Goal: Book appointment/travel/reservation

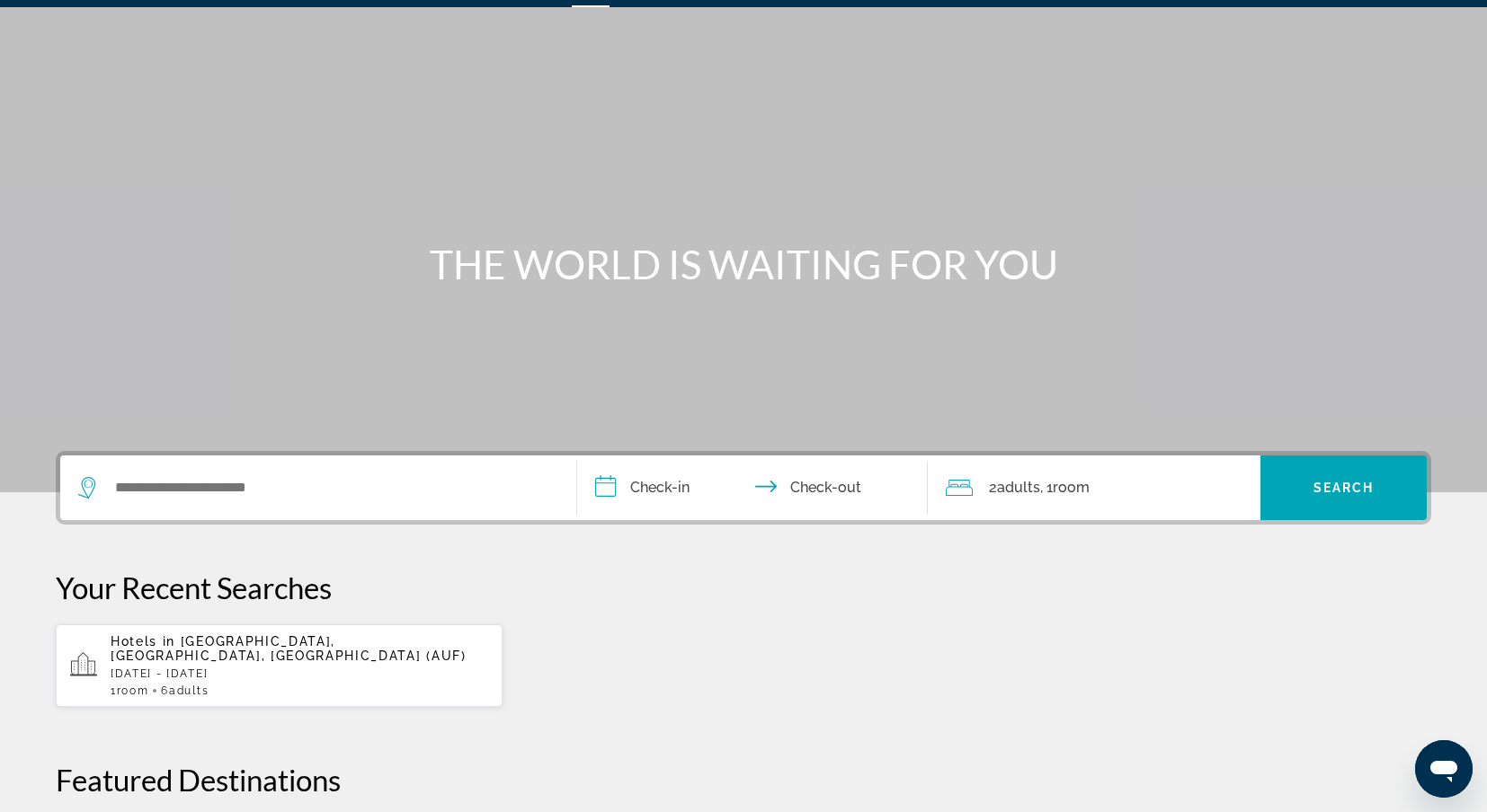
scroll to position [47, 0]
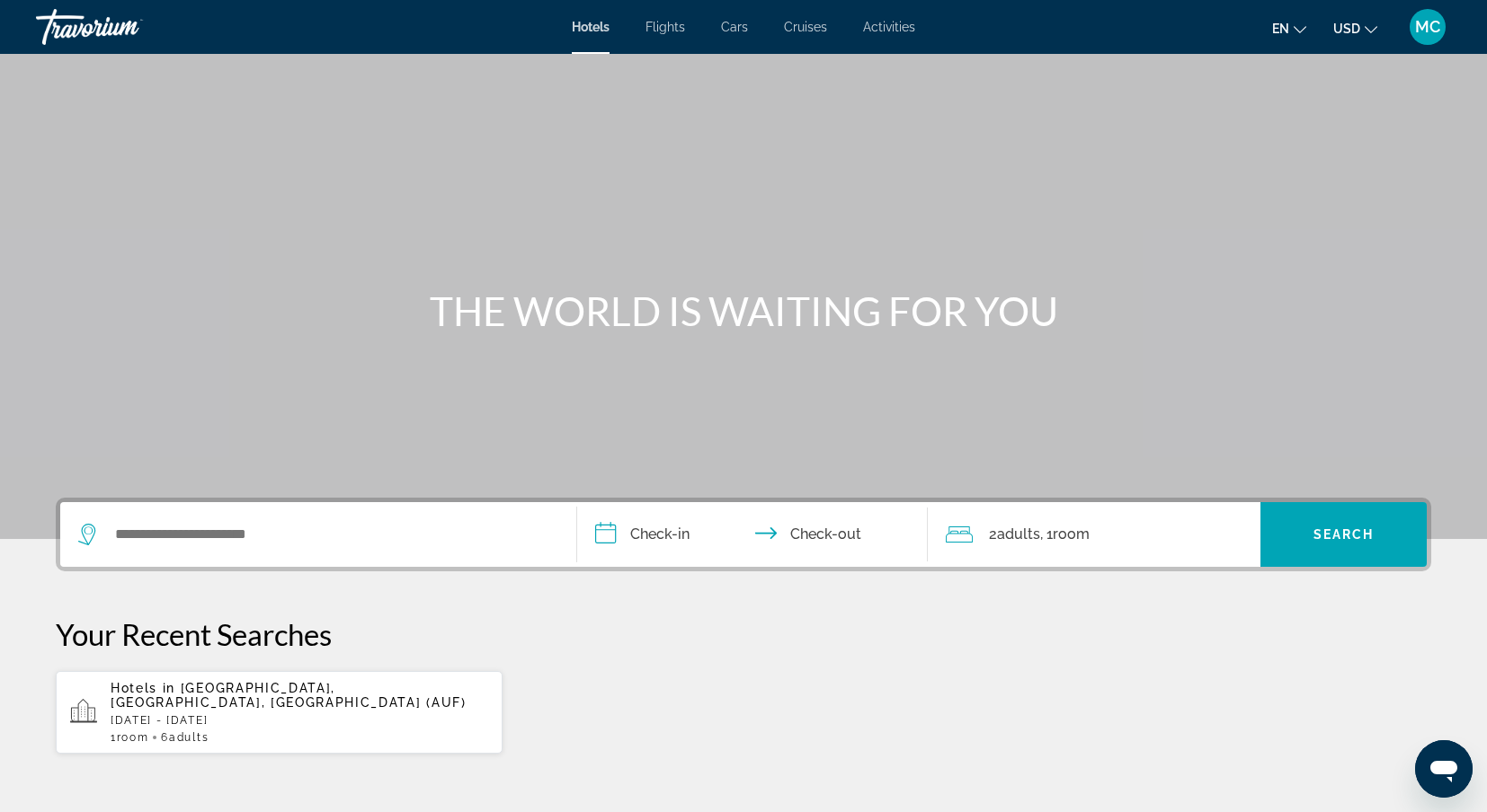
click at [1425, 27] on span "MC" at bounding box center [1428, 27] width 26 height 18
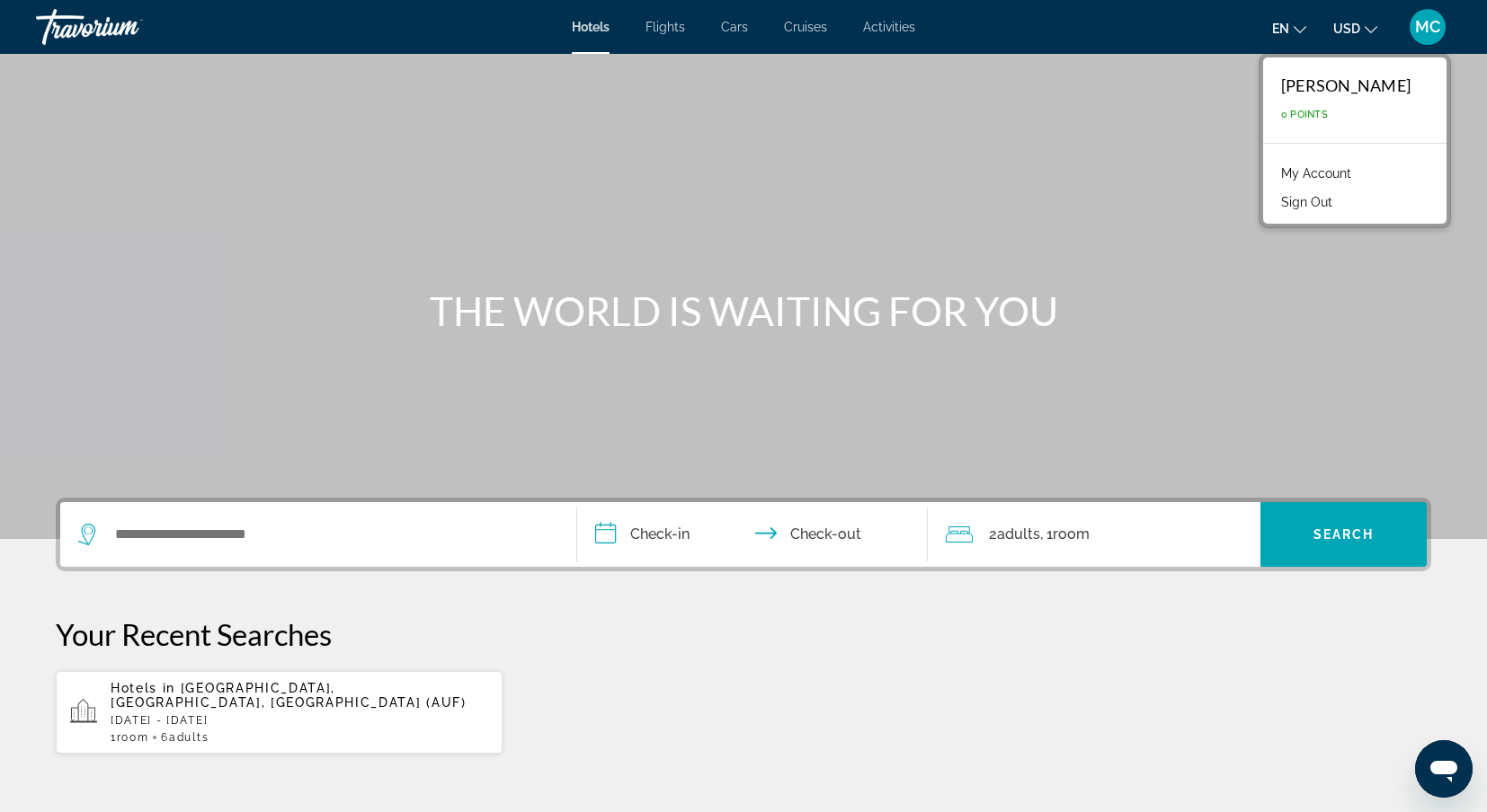
click at [1322, 175] on link "My Account" at bounding box center [1315, 173] width 88 height 24
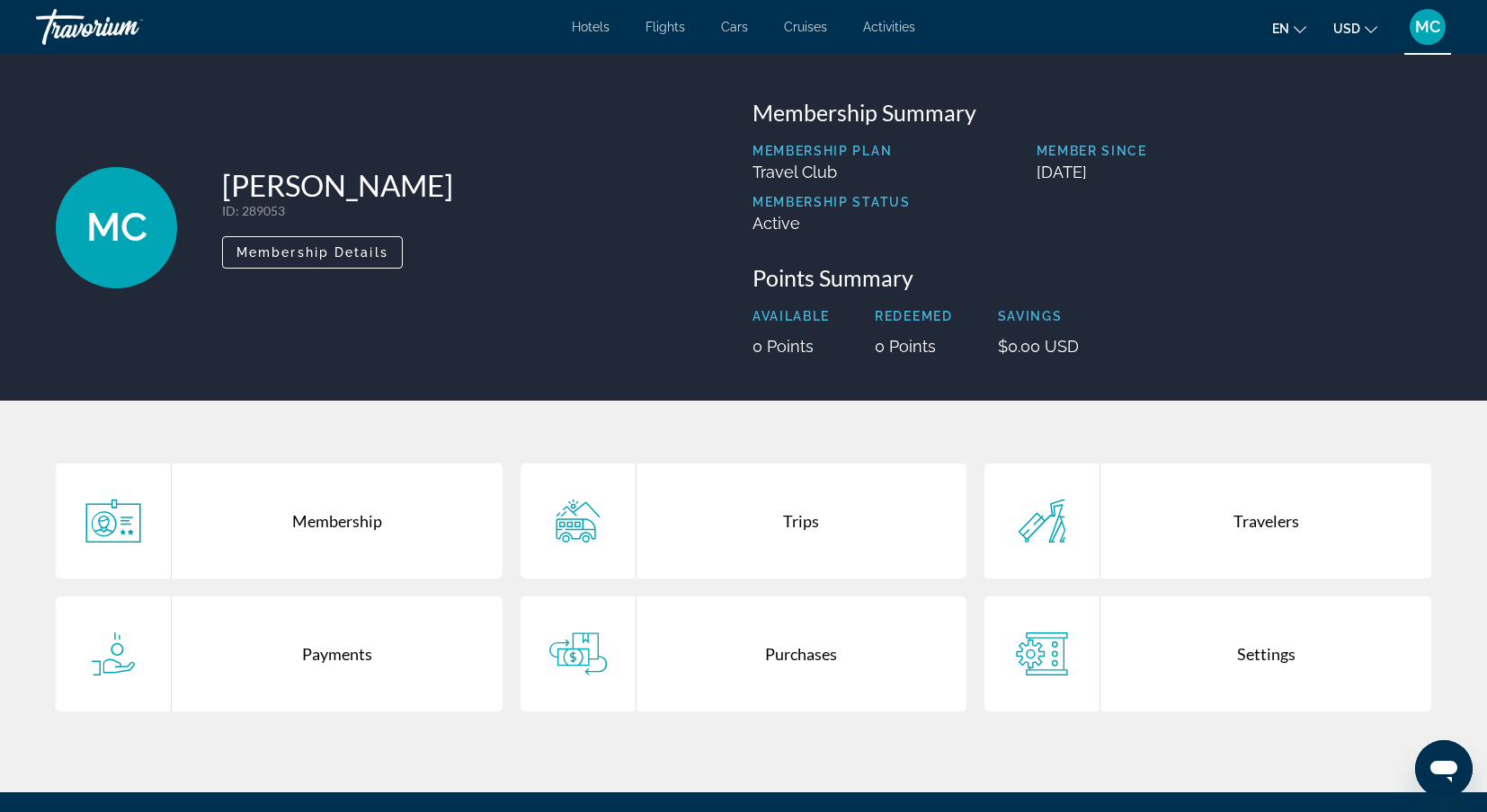
click at [1416, 31] on span "MC" at bounding box center [1428, 27] width 26 height 18
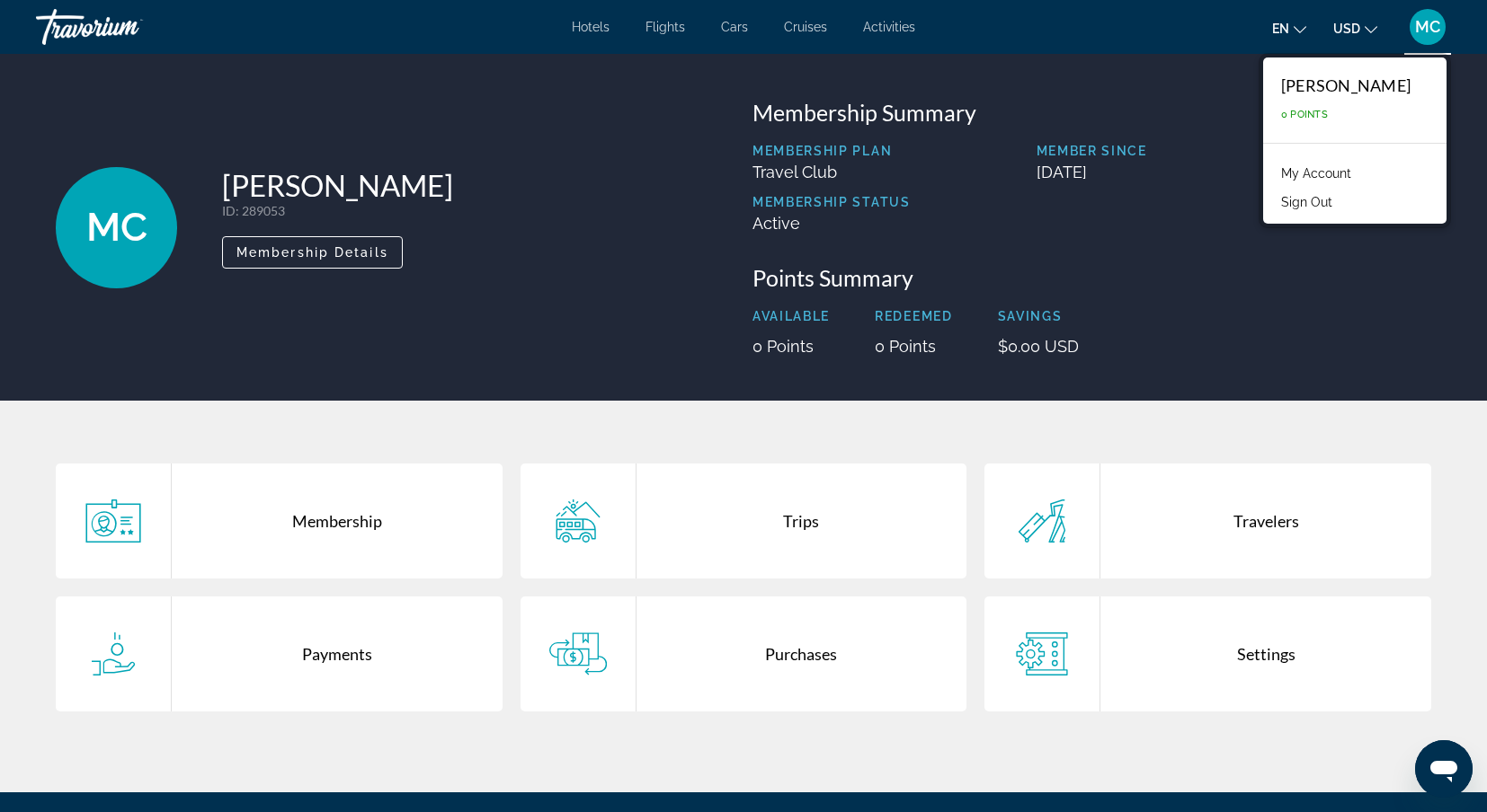
click at [1314, 195] on button "Sign Out" at bounding box center [1306, 203] width 69 height 24
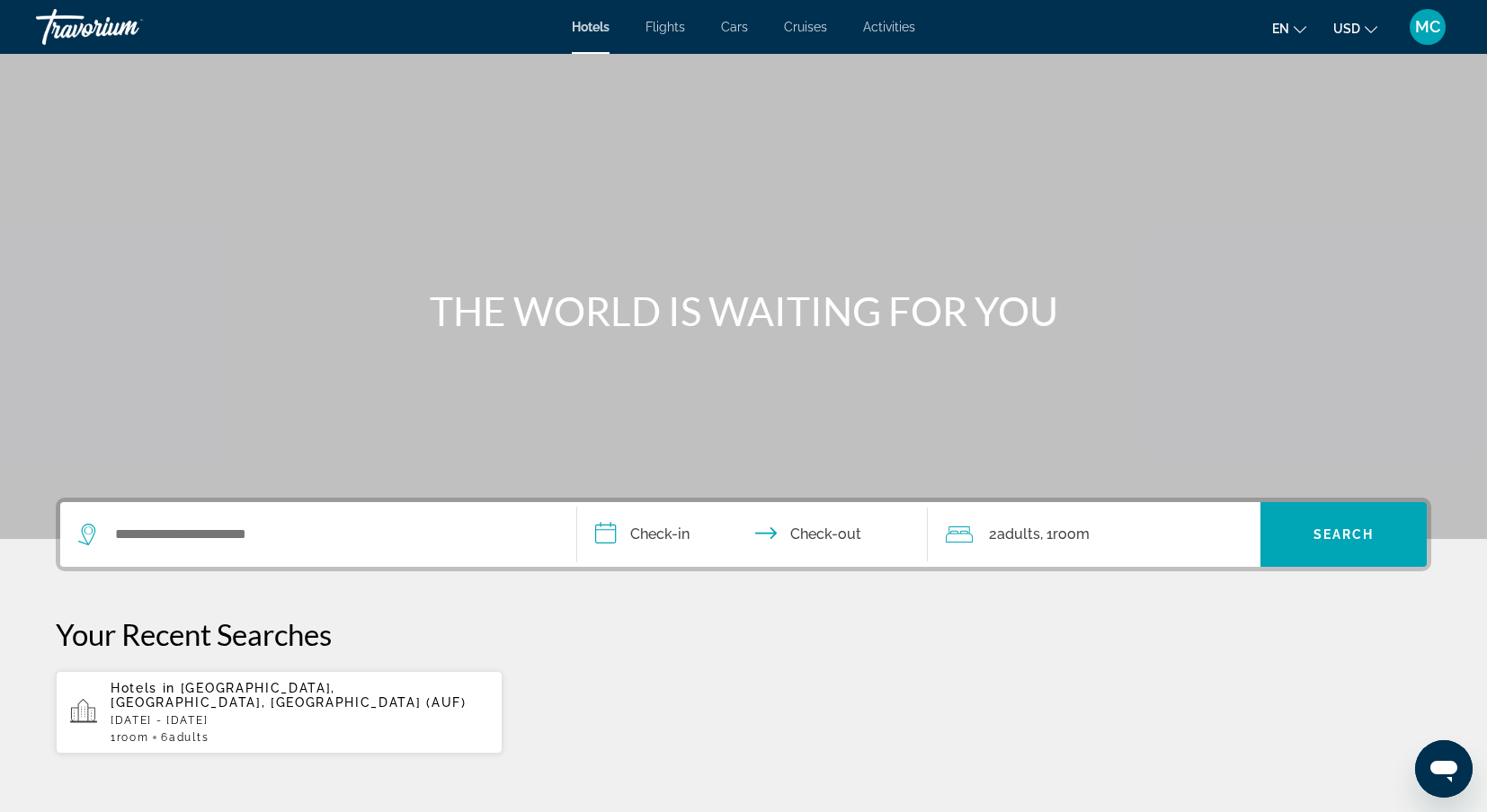
click at [1420, 24] on span "MC" at bounding box center [1428, 27] width 26 height 18
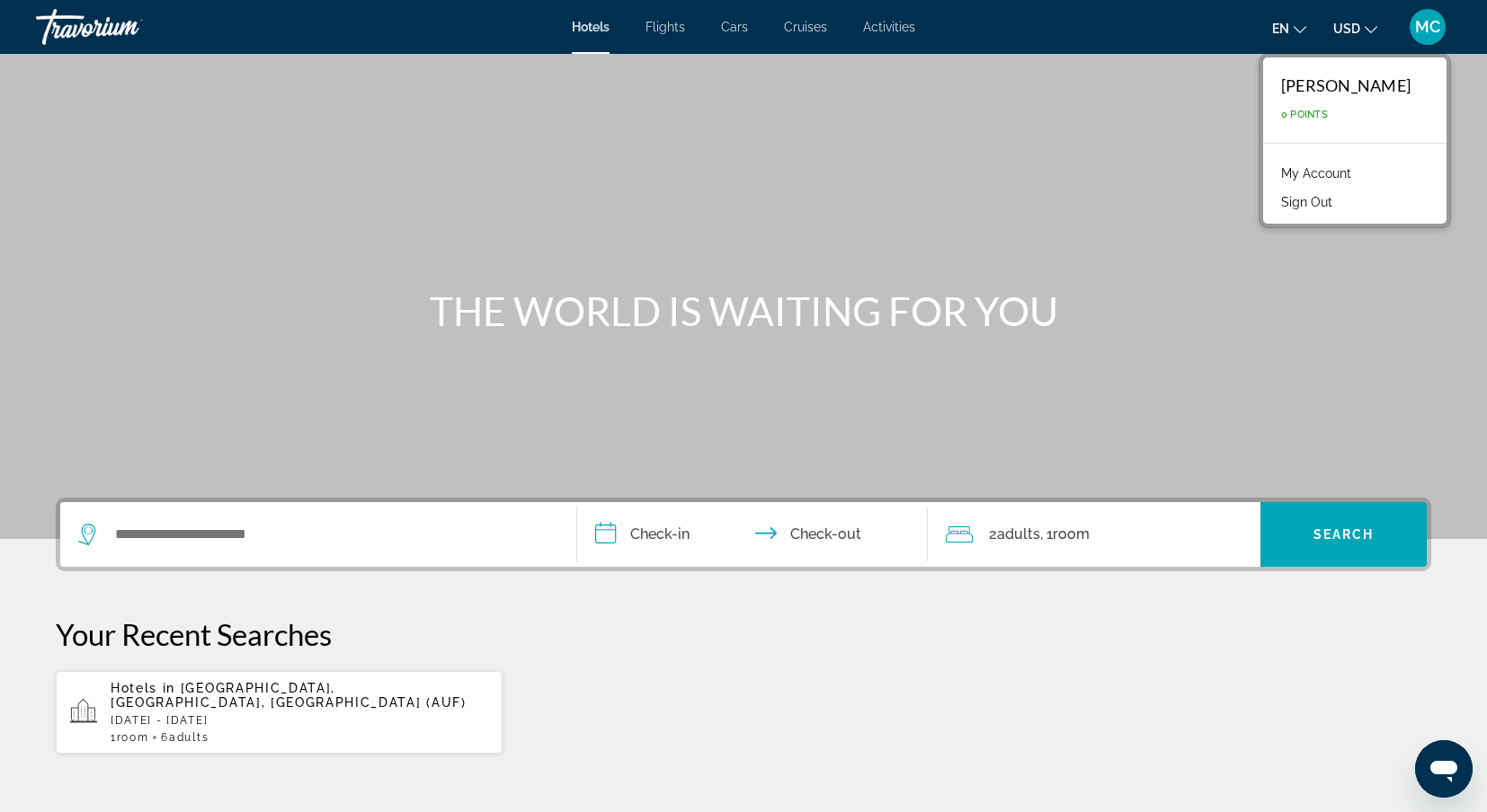
click at [1315, 172] on link "My Account" at bounding box center [1315, 173] width 88 height 24
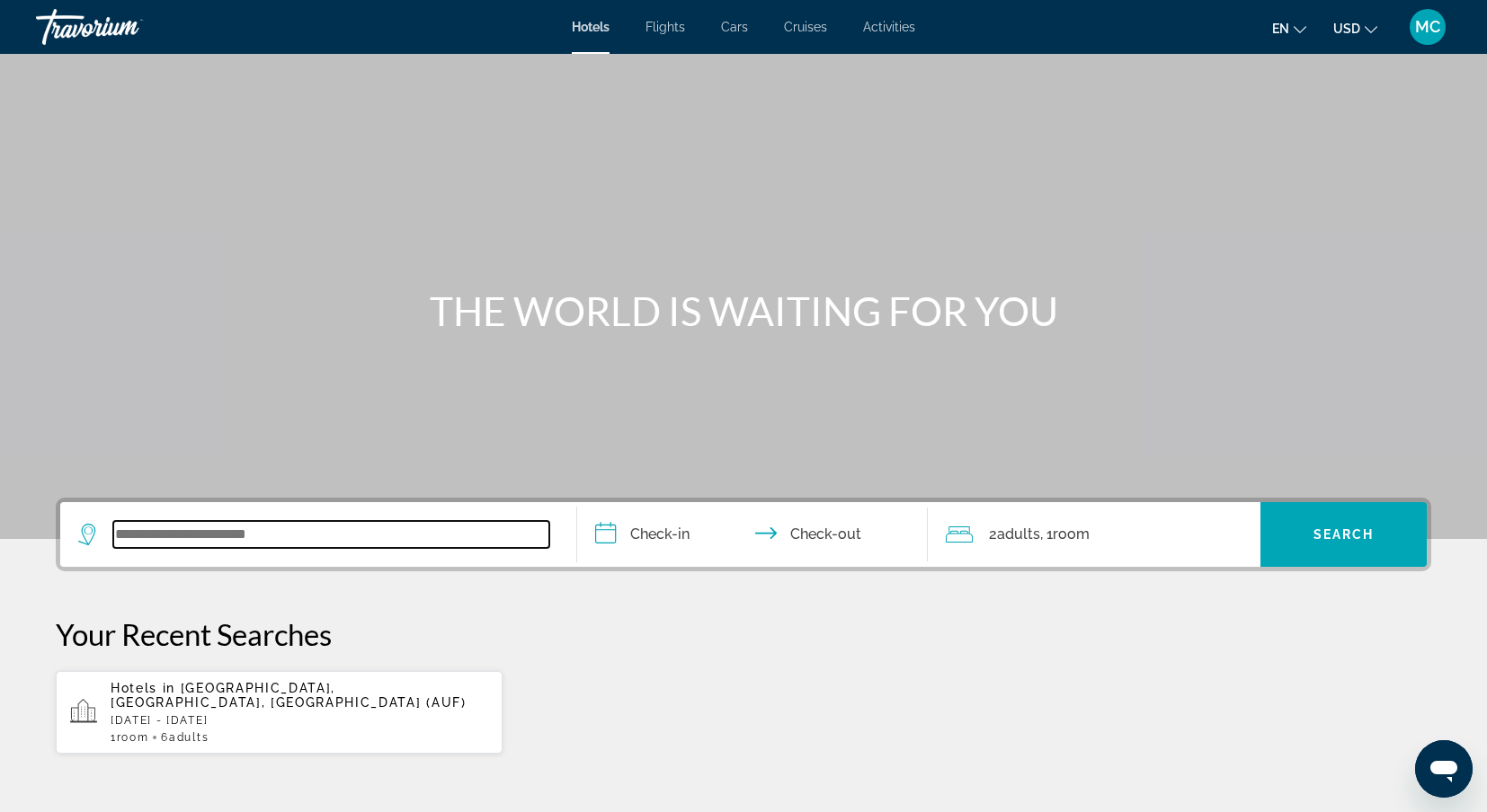
click at [126, 531] on input "Search widget" at bounding box center [331, 535] width 436 height 27
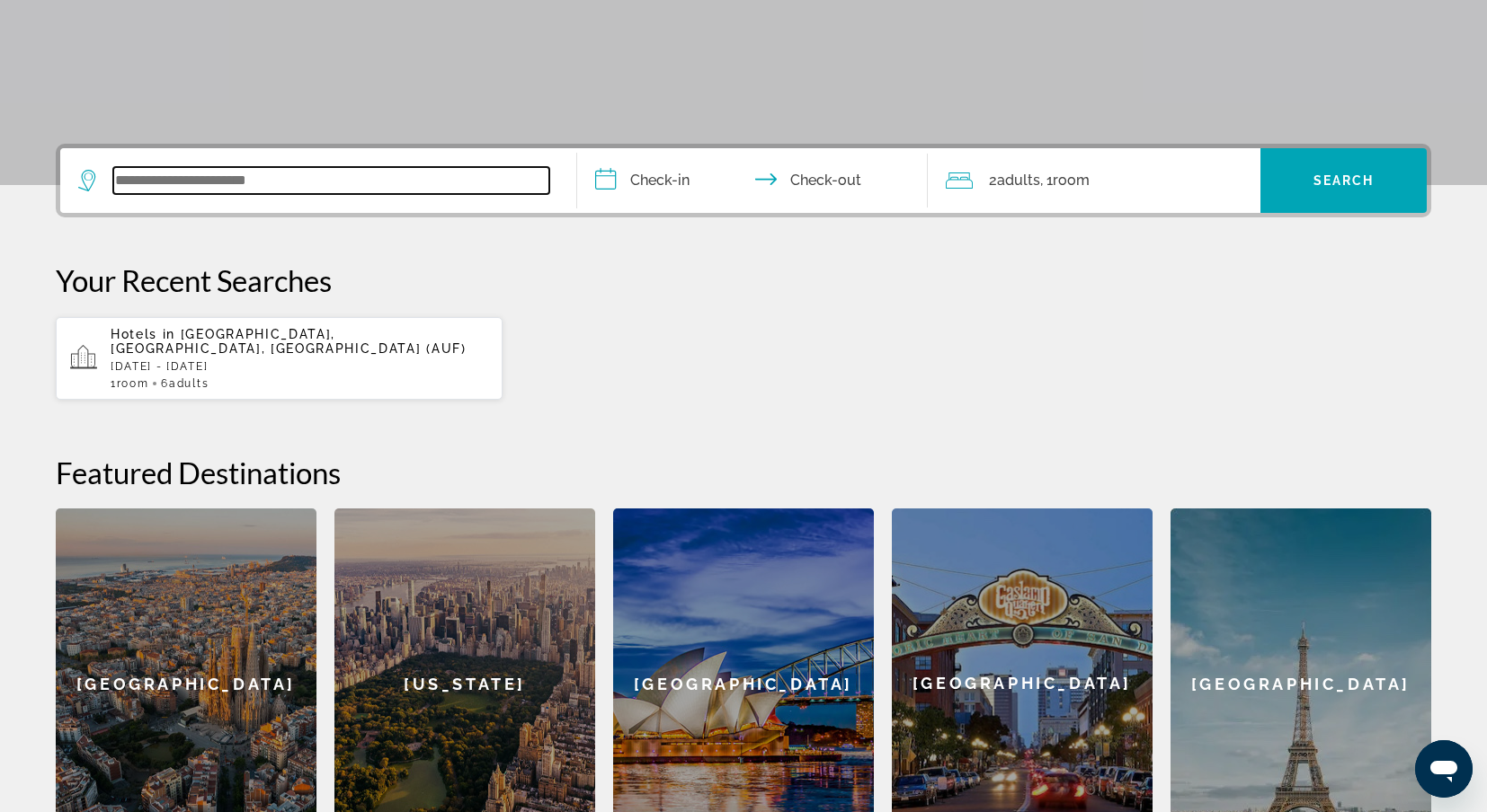
scroll to position [439, 0]
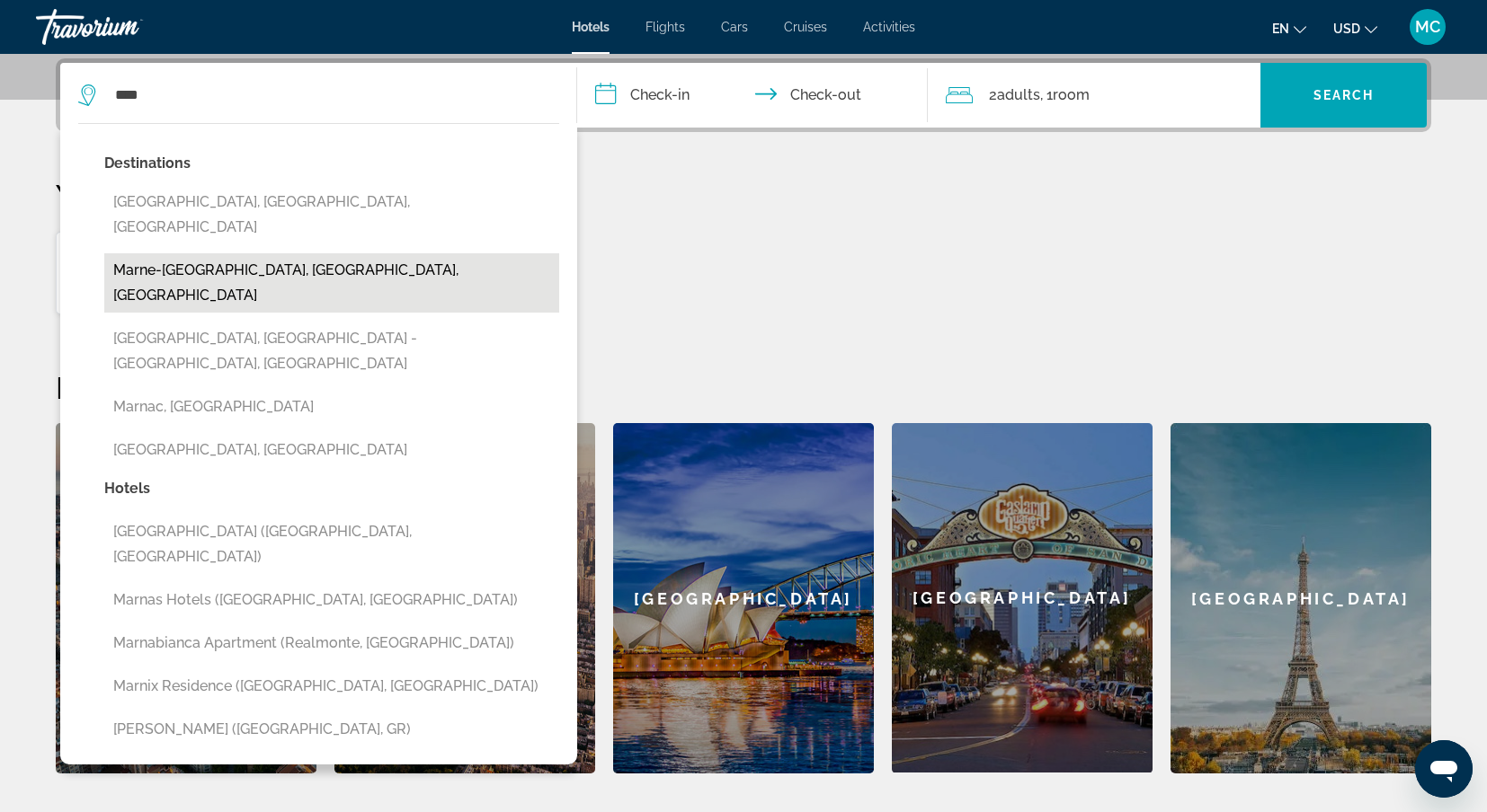
click at [243, 254] on button "Marne-[GEOGRAPHIC_DATA], [GEOGRAPHIC_DATA], [GEOGRAPHIC_DATA]" at bounding box center [331, 283] width 455 height 59
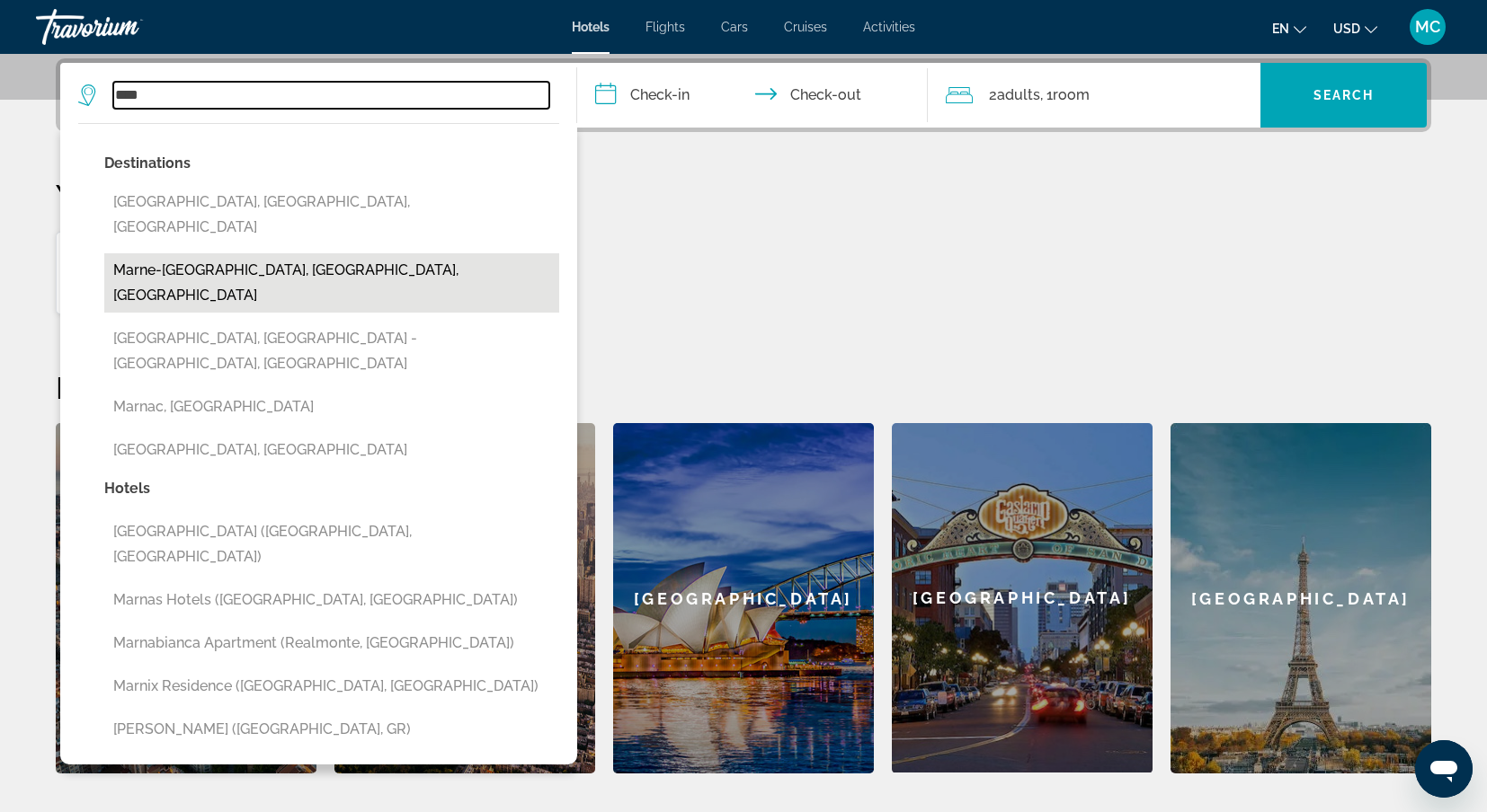
type input "**********"
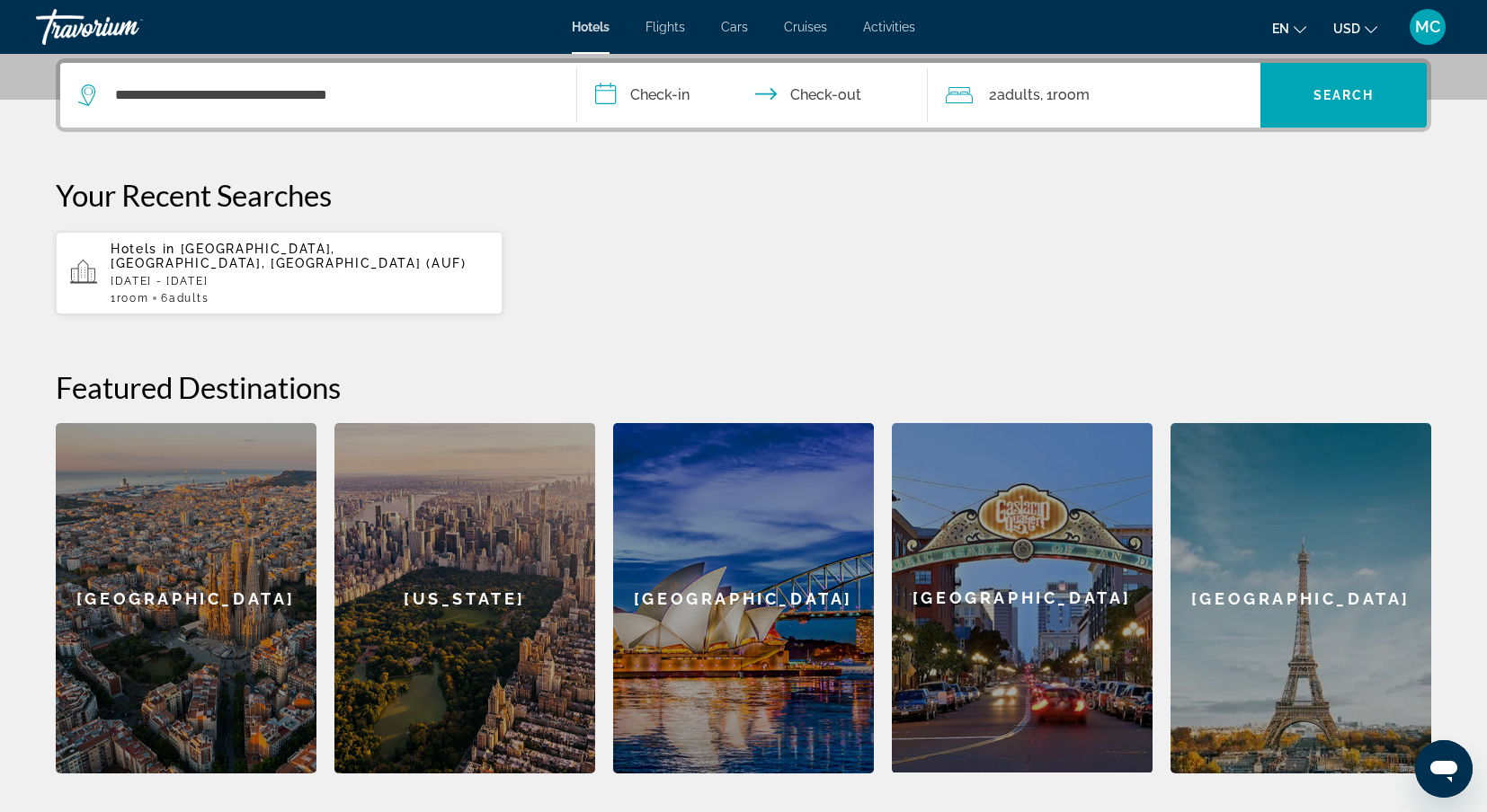
click at [662, 86] on input "**********" at bounding box center [756, 98] width 358 height 70
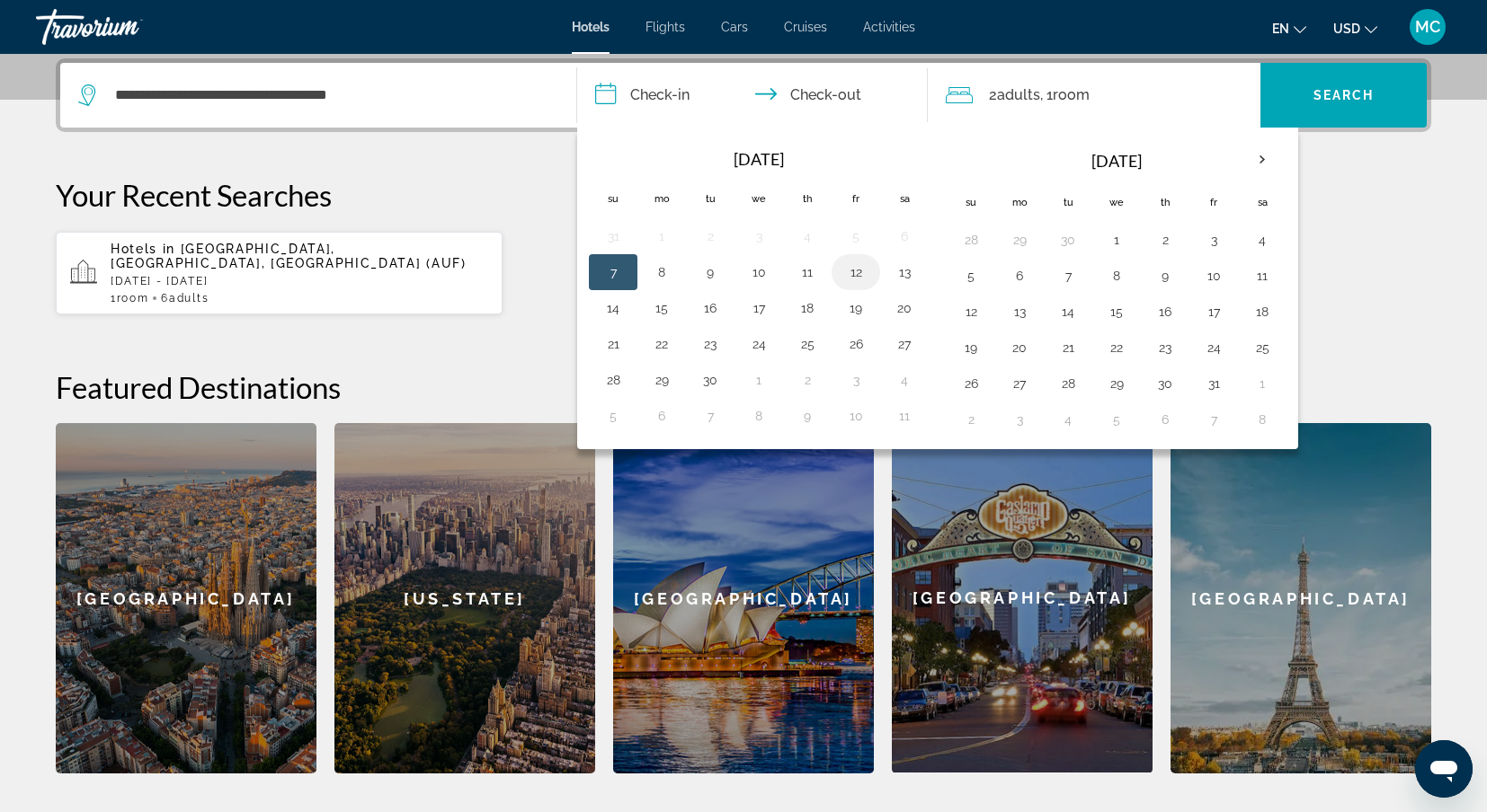
click at [858, 276] on button "12" at bounding box center [856, 273] width 29 height 26
click at [612, 315] on button "14" at bounding box center [613, 308] width 29 height 26
type input "**********"
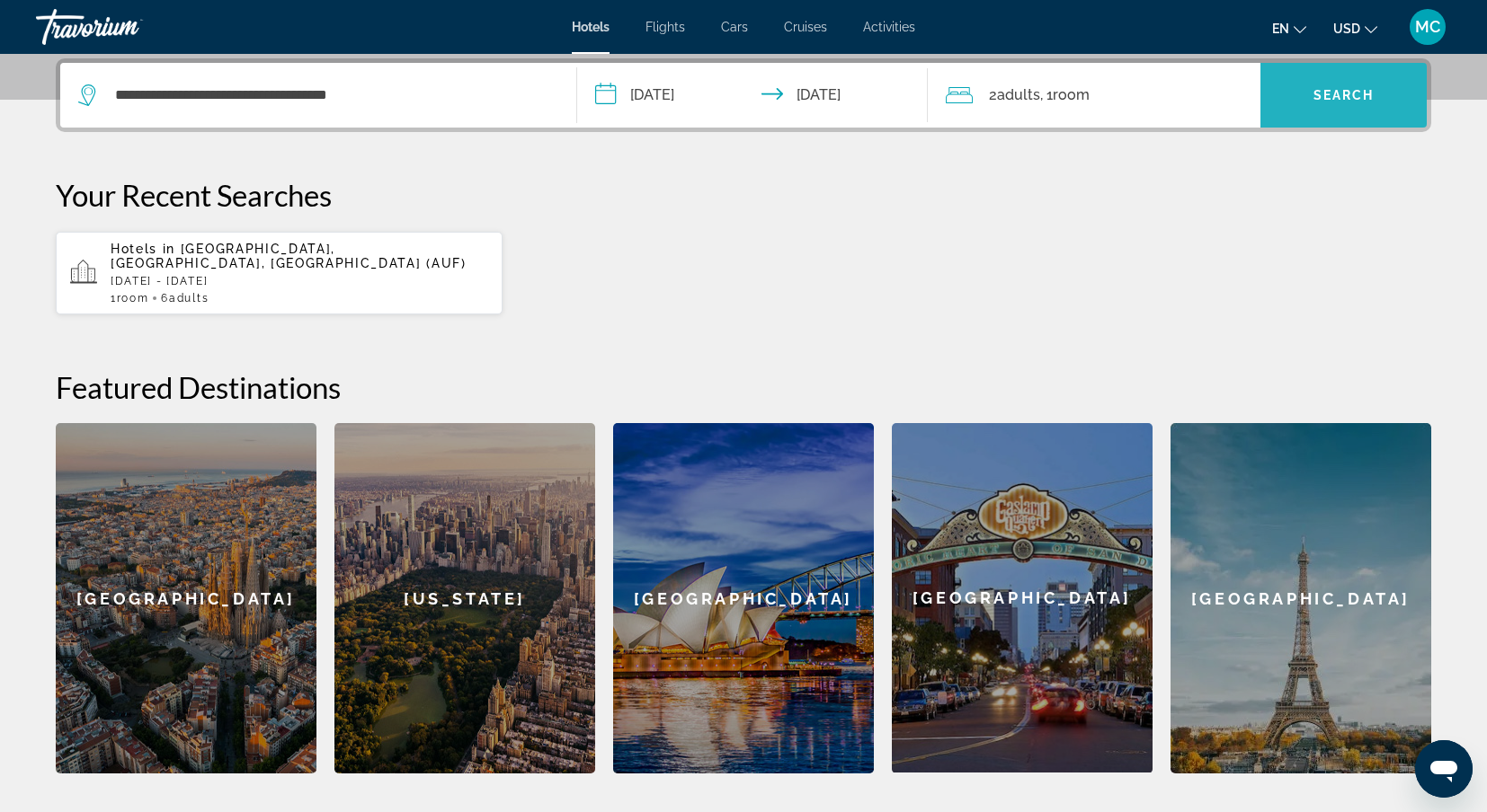
click at [1376, 103] on span "Search widget" at bounding box center [1343, 95] width 166 height 43
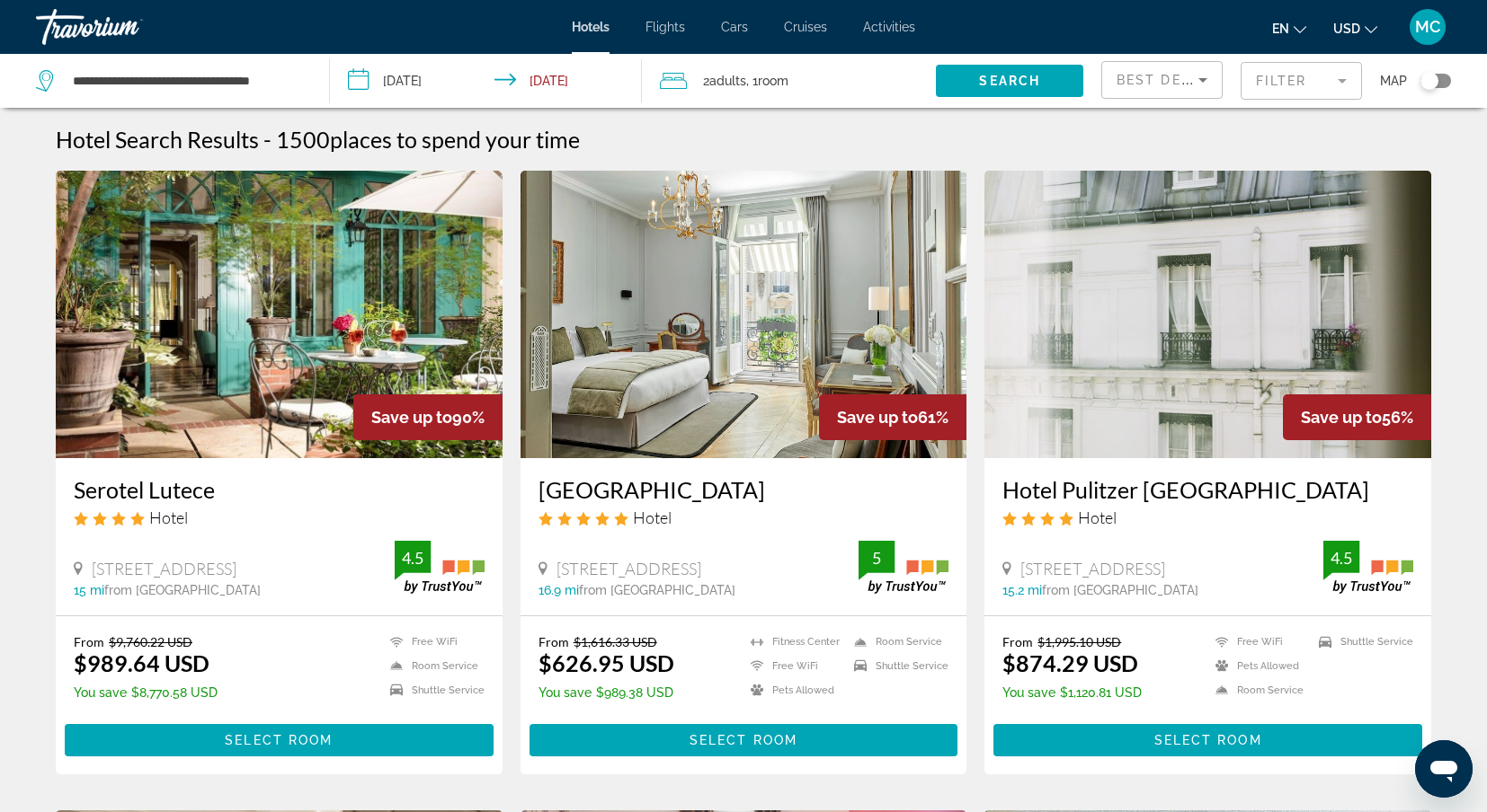
click at [1268, 100] on button "Filter" at bounding box center [1301, 80] width 121 height 39
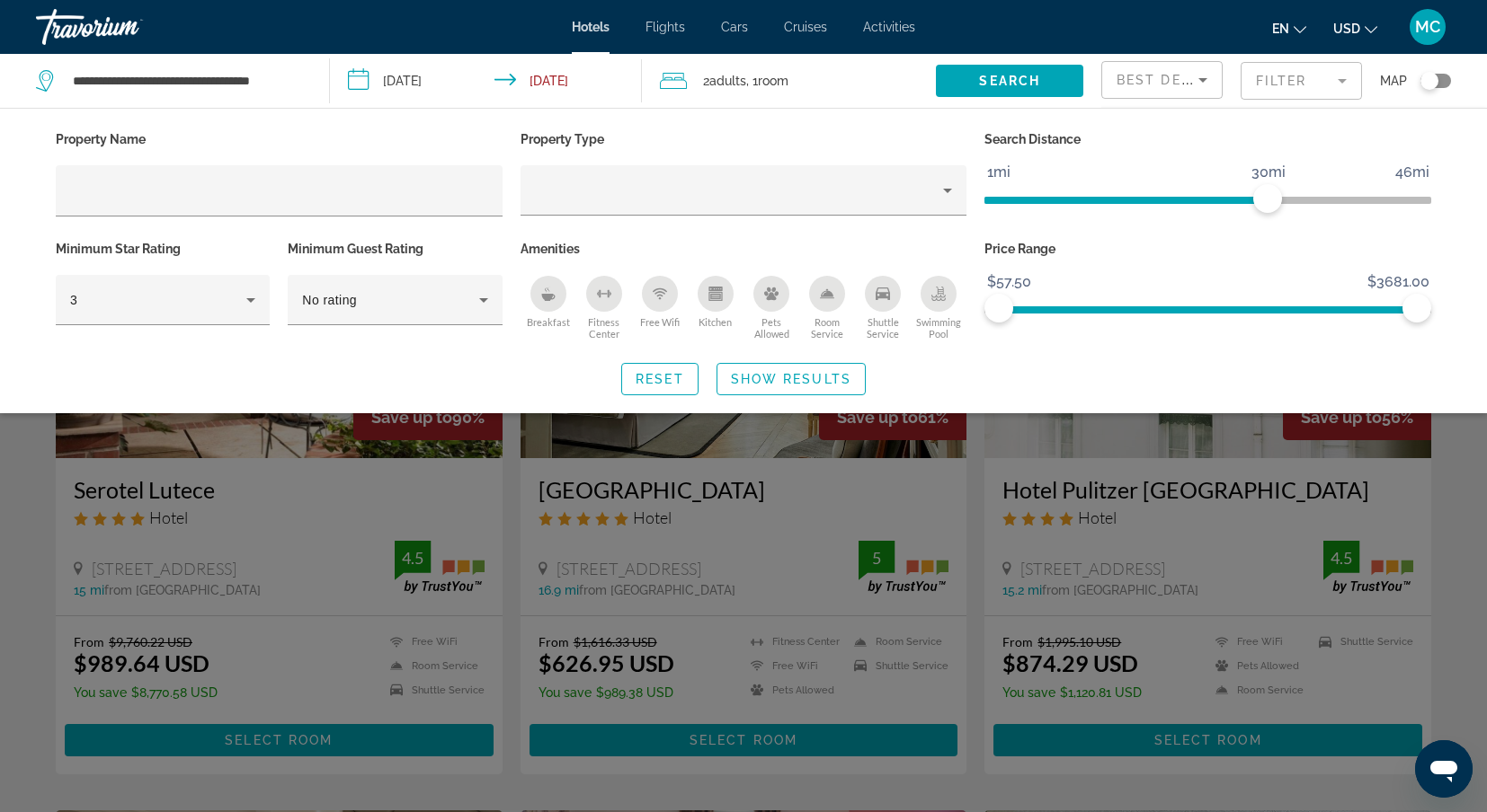
click at [1268, 100] on button "Filter" at bounding box center [1301, 80] width 121 height 39
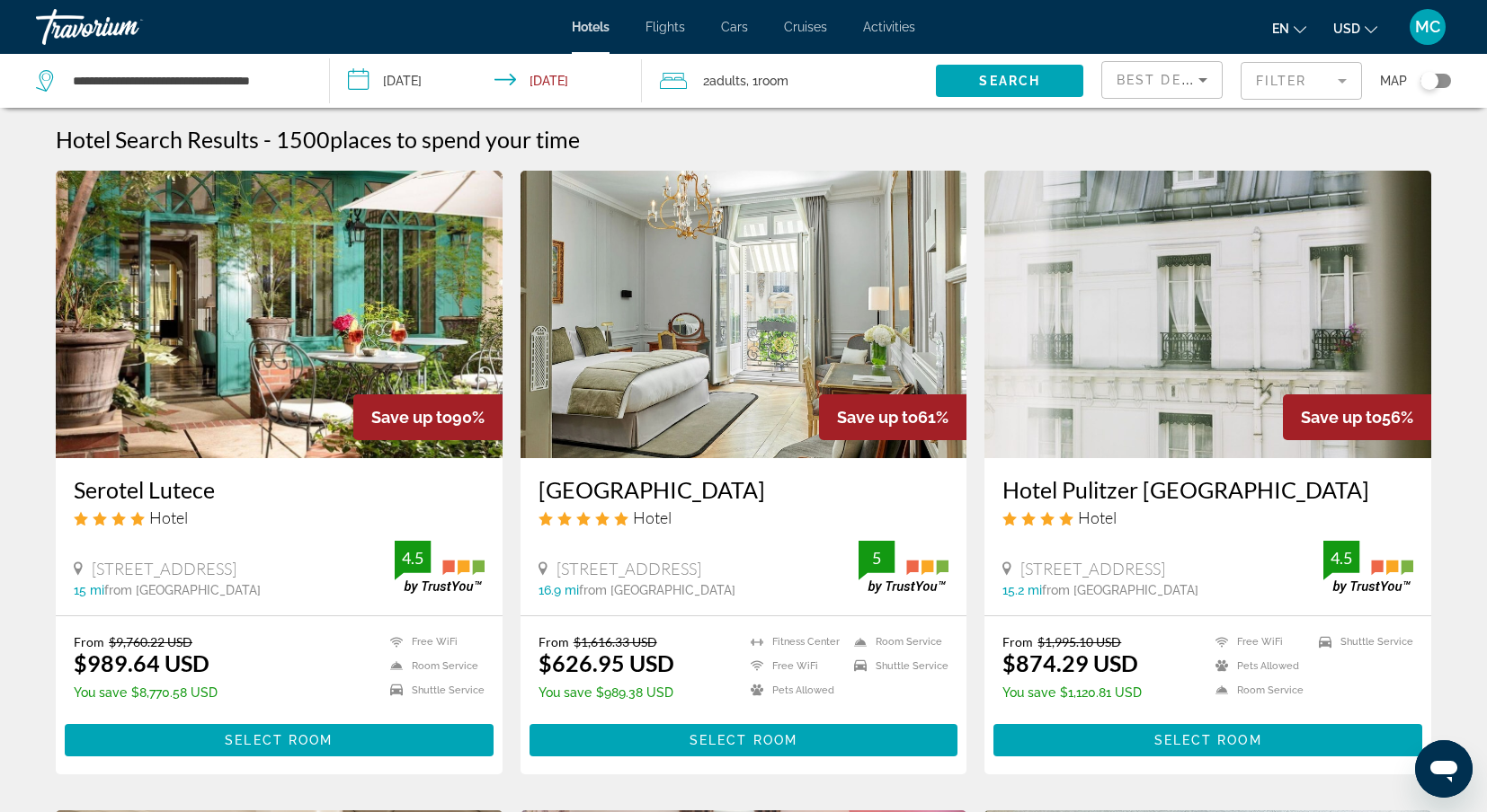
click at [1268, 100] on button "Filter" at bounding box center [1301, 80] width 121 height 39
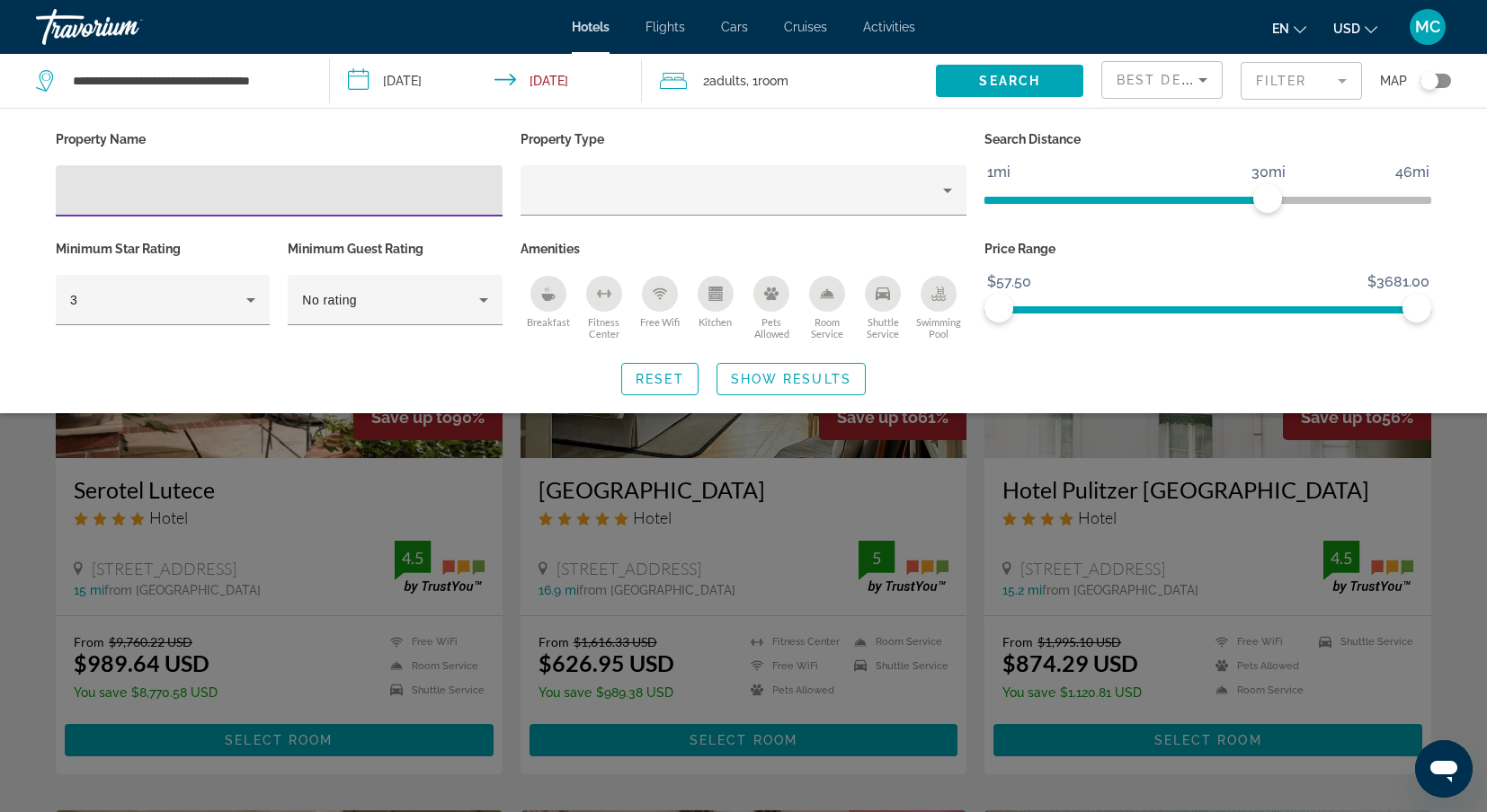
click at [246, 199] on input "Hotel Filters" at bounding box center [279, 192] width 418 height 22
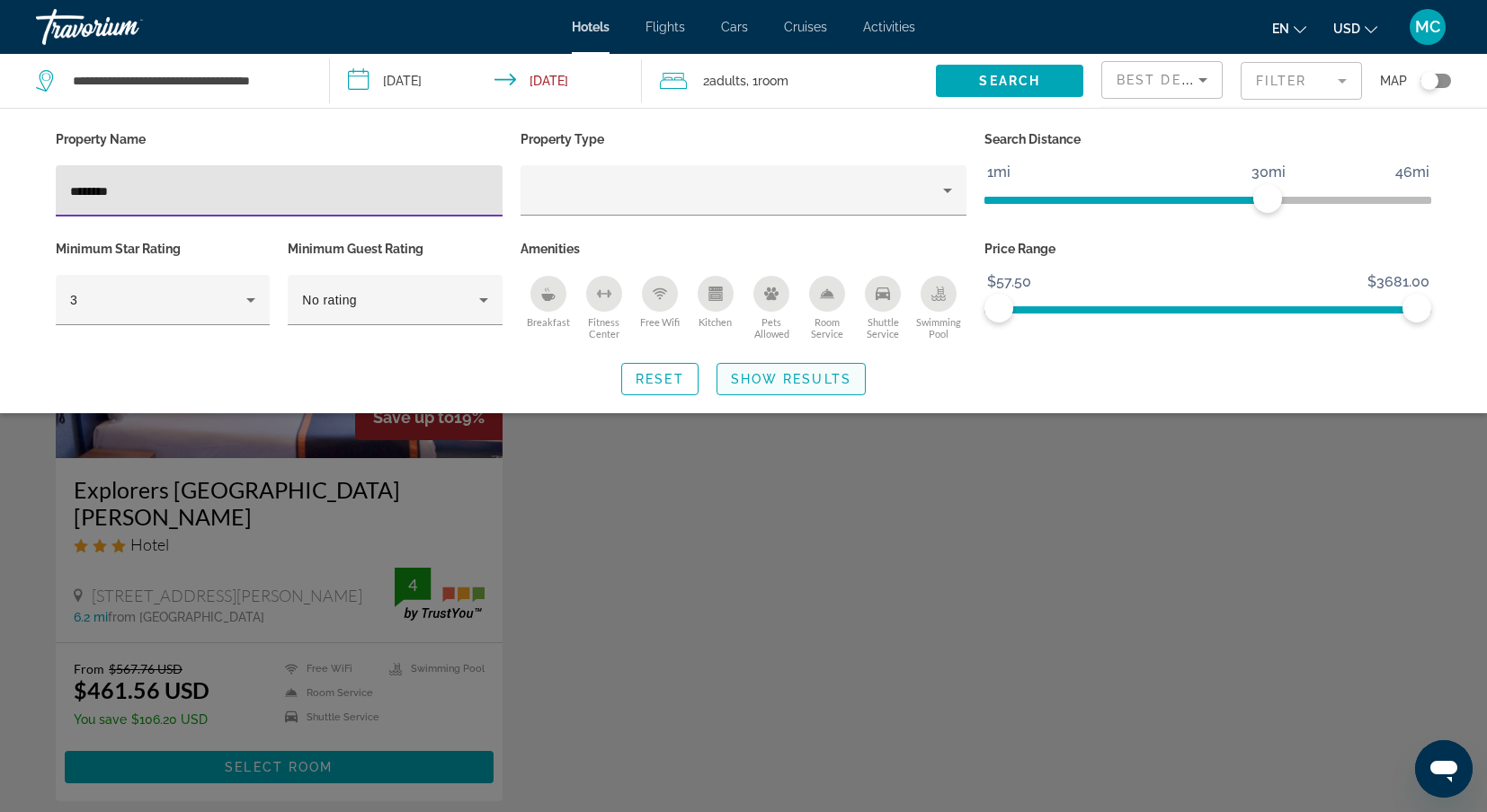
type input "********"
click at [777, 386] on span "Search widget" at bounding box center [791, 379] width 147 height 43
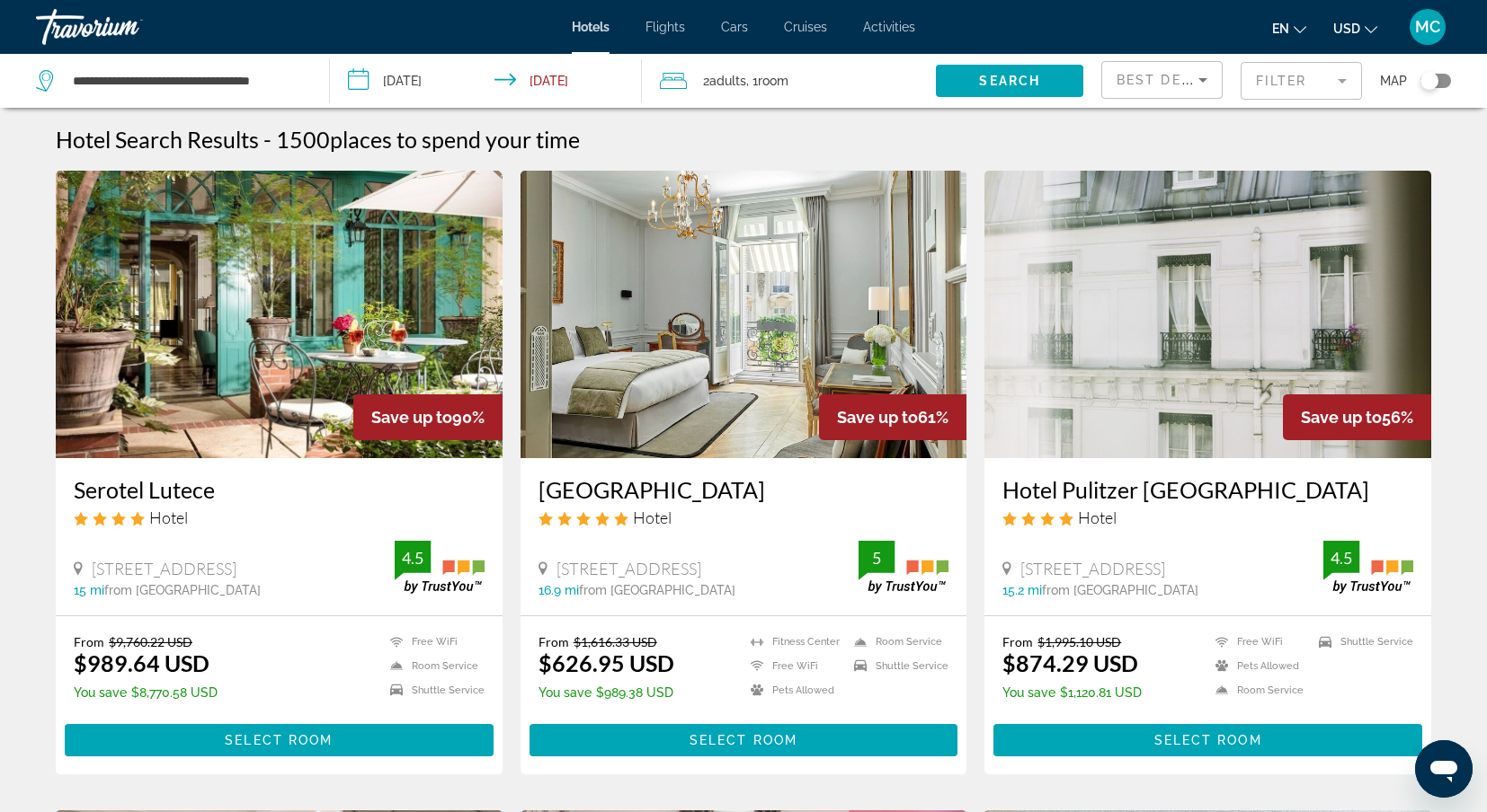
click at [801, 24] on span "Cruises" at bounding box center [805, 27] width 43 height 15
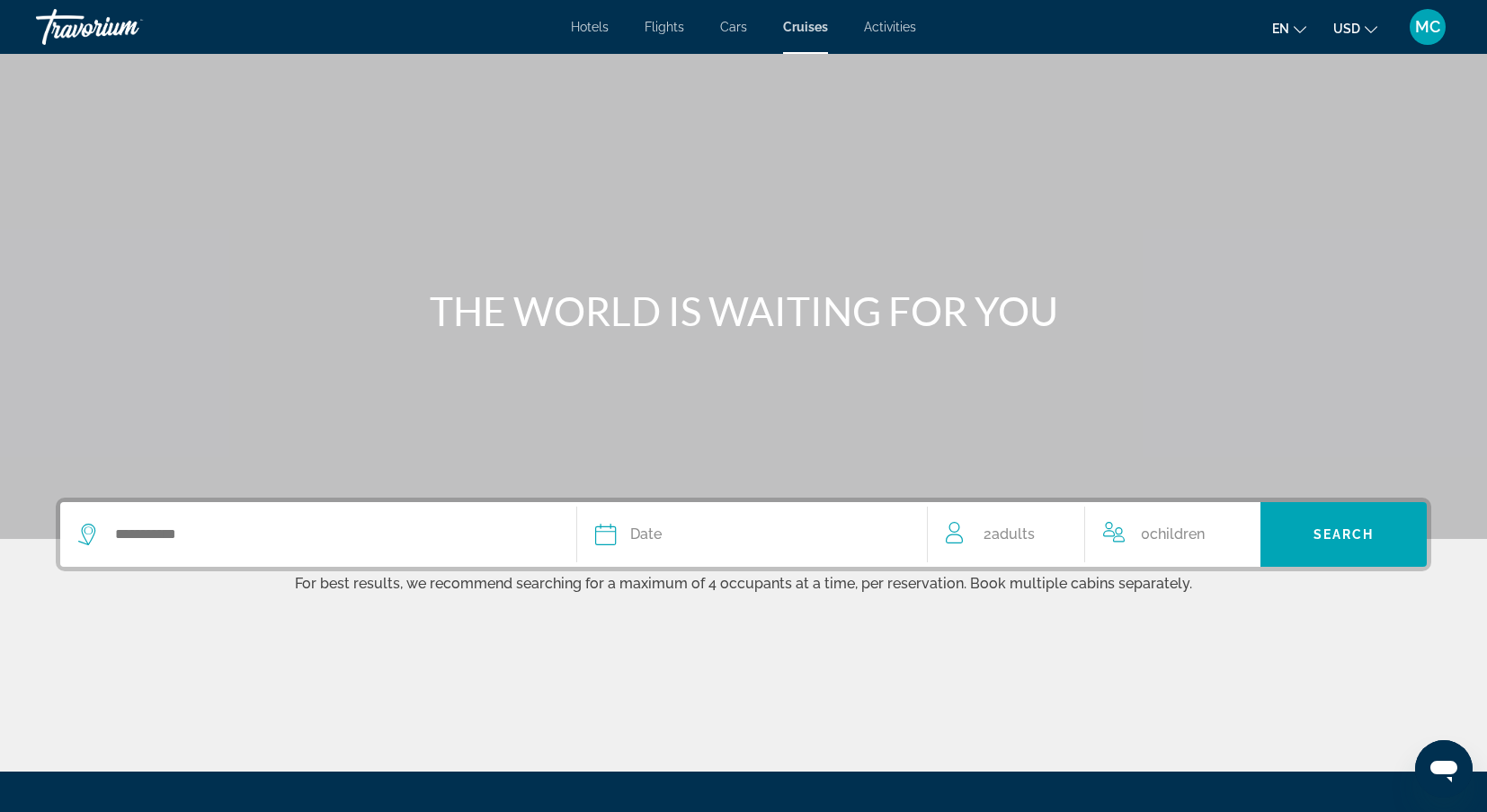
click at [741, 34] on div "Hotels Flights Cars Cruises Activities Hotels Flights Cars Cruises Activities e…" at bounding box center [743, 26] width 1487 height 47
click at [736, 36] on div "Hotels Flights Cars Cruises Activities Hotels Flights Cars Cruises Activities e…" at bounding box center [743, 26] width 1487 height 47
click at [670, 26] on span "Flights" at bounding box center [664, 27] width 39 height 15
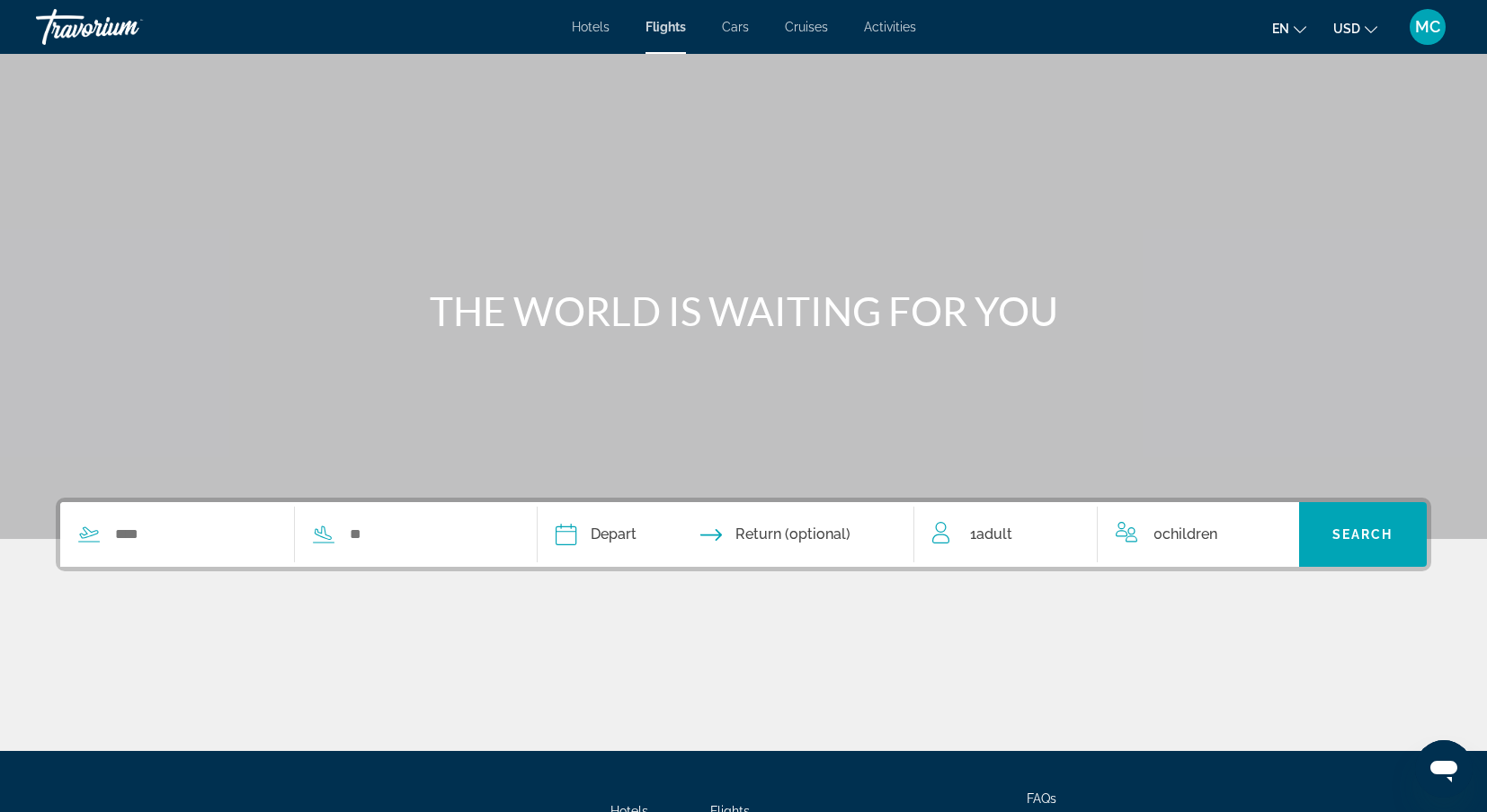
click at [581, 29] on span "Hotels" at bounding box center [590, 27] width 37 height 15
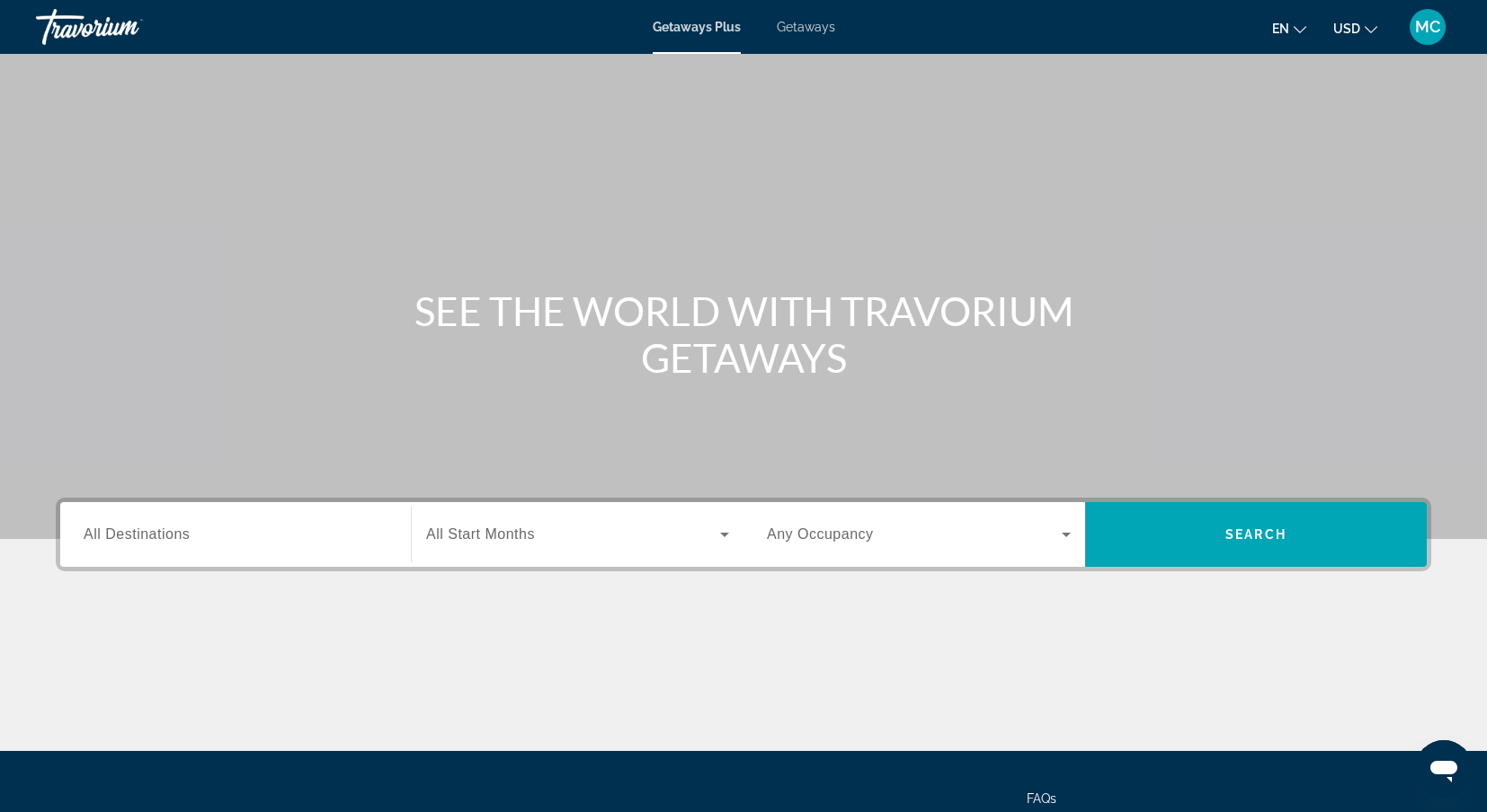
drag, startPoint x: 814, startPoint y: 30, endPoint x: 809, endPoint y: 20, distance: 11.2
click at [814, 30] on span "Getaways" at bounding box center [806, 27] width 58 height 15
